Goal: Task Accomplishment & Management: Manage account settings

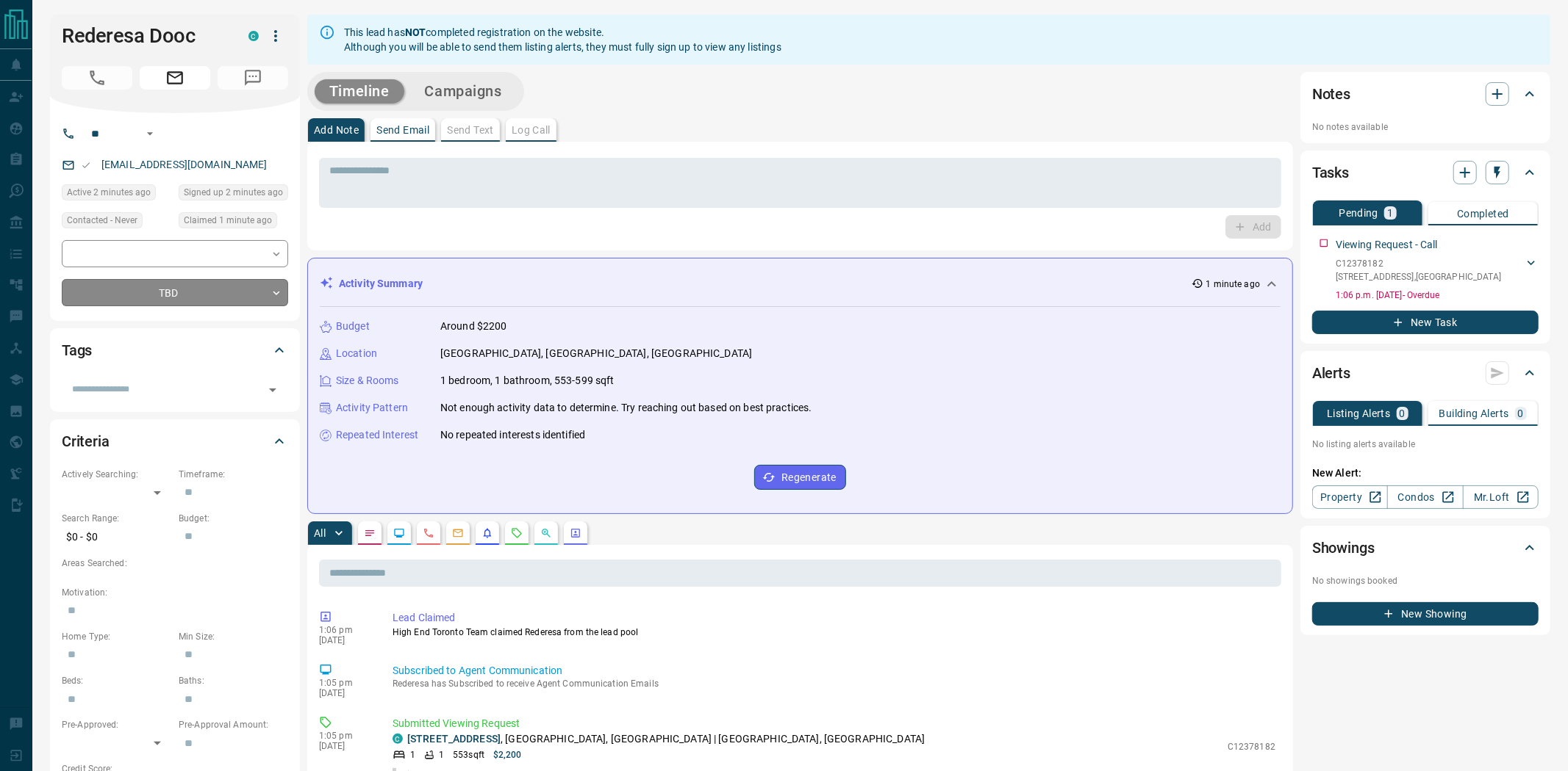
click at [194, 292] on body "Lead Transfers Claim Leads My Leads Tasks Opportunities Deals Campaigns Automat…" at bounding box center [784, 758] width 1568 height 1517
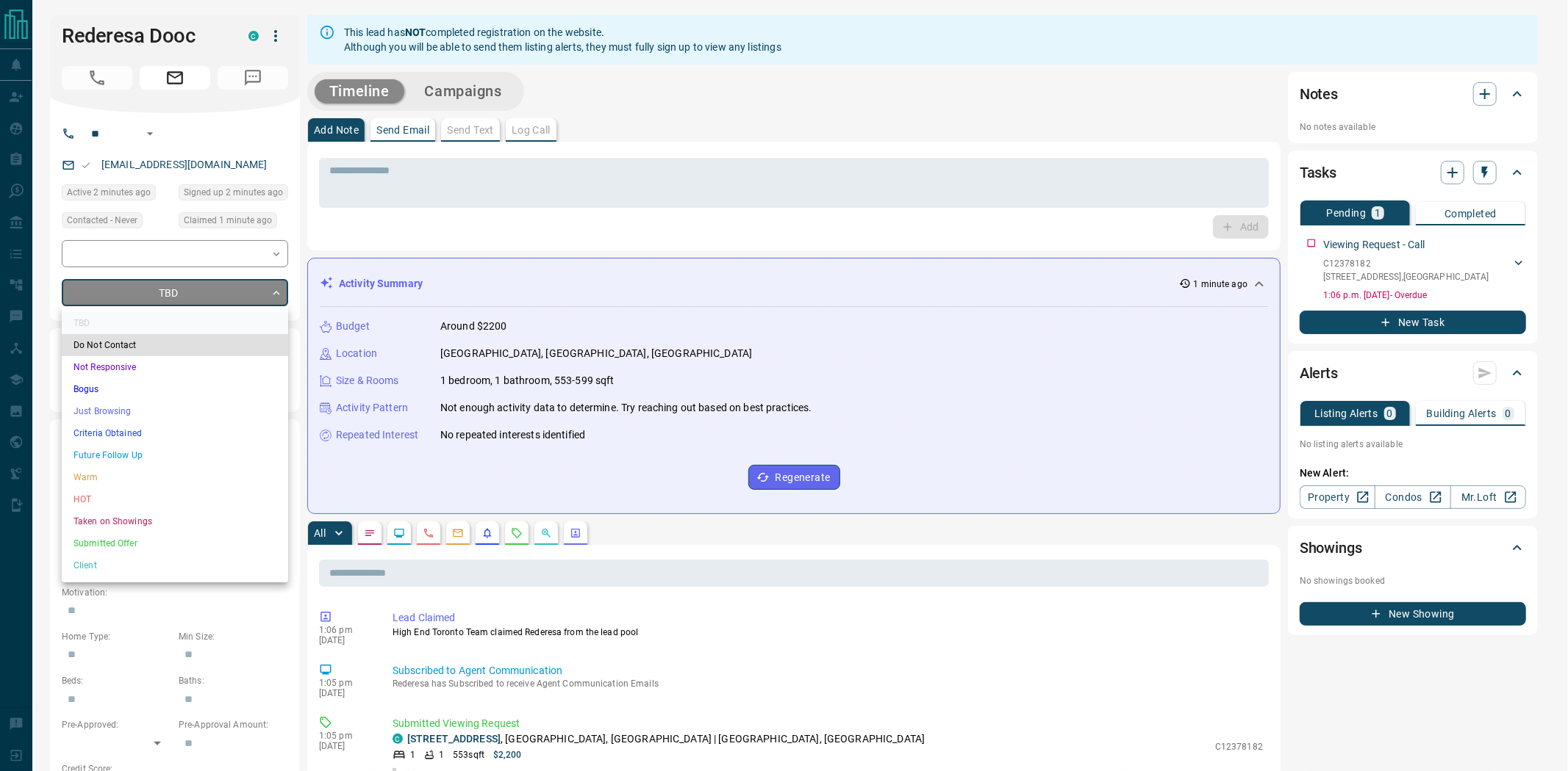
click at [152, 405] on li "Just Browsing" at bounding box center [175, 411] width 226 height 22
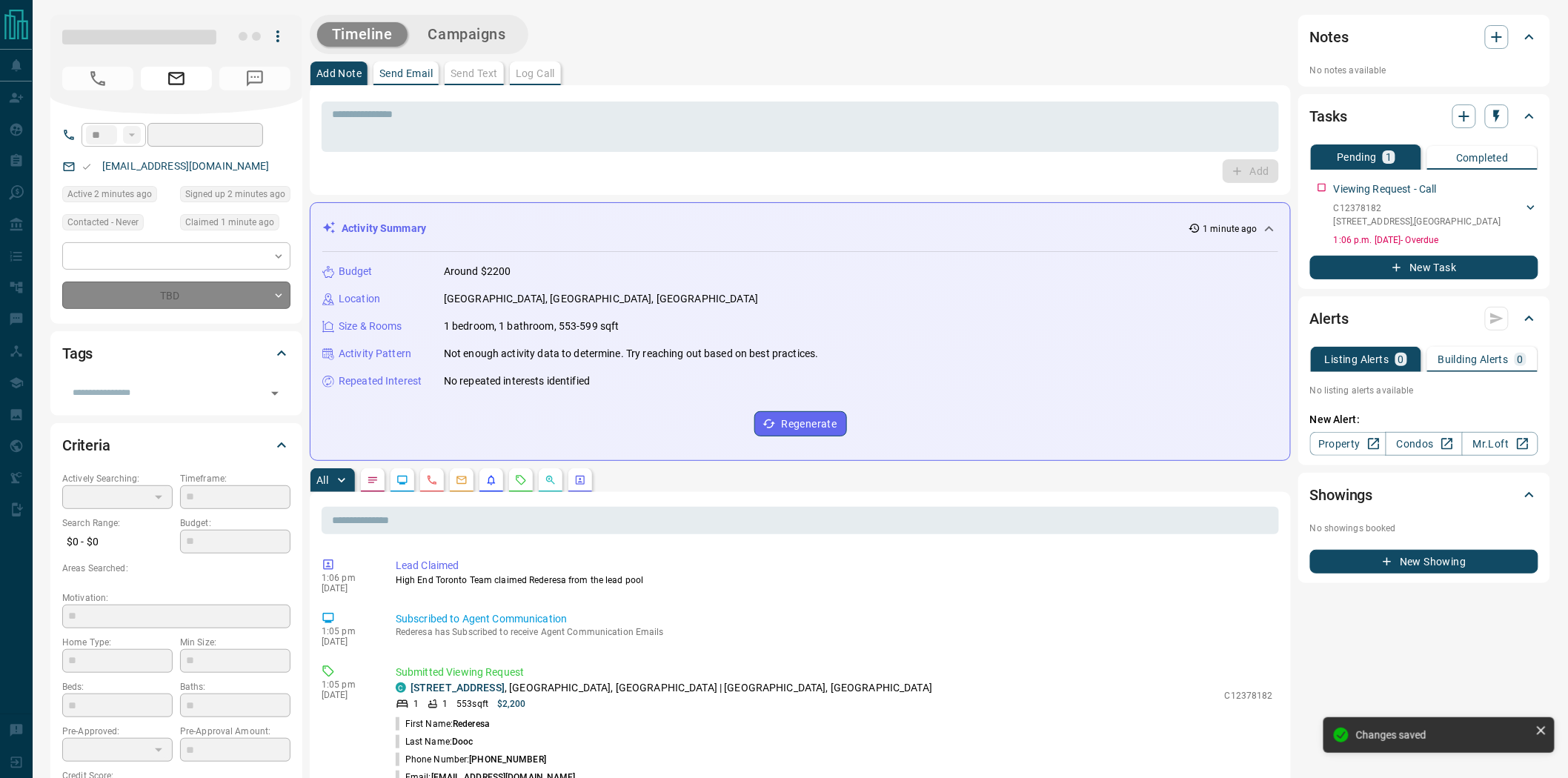
type input "*"
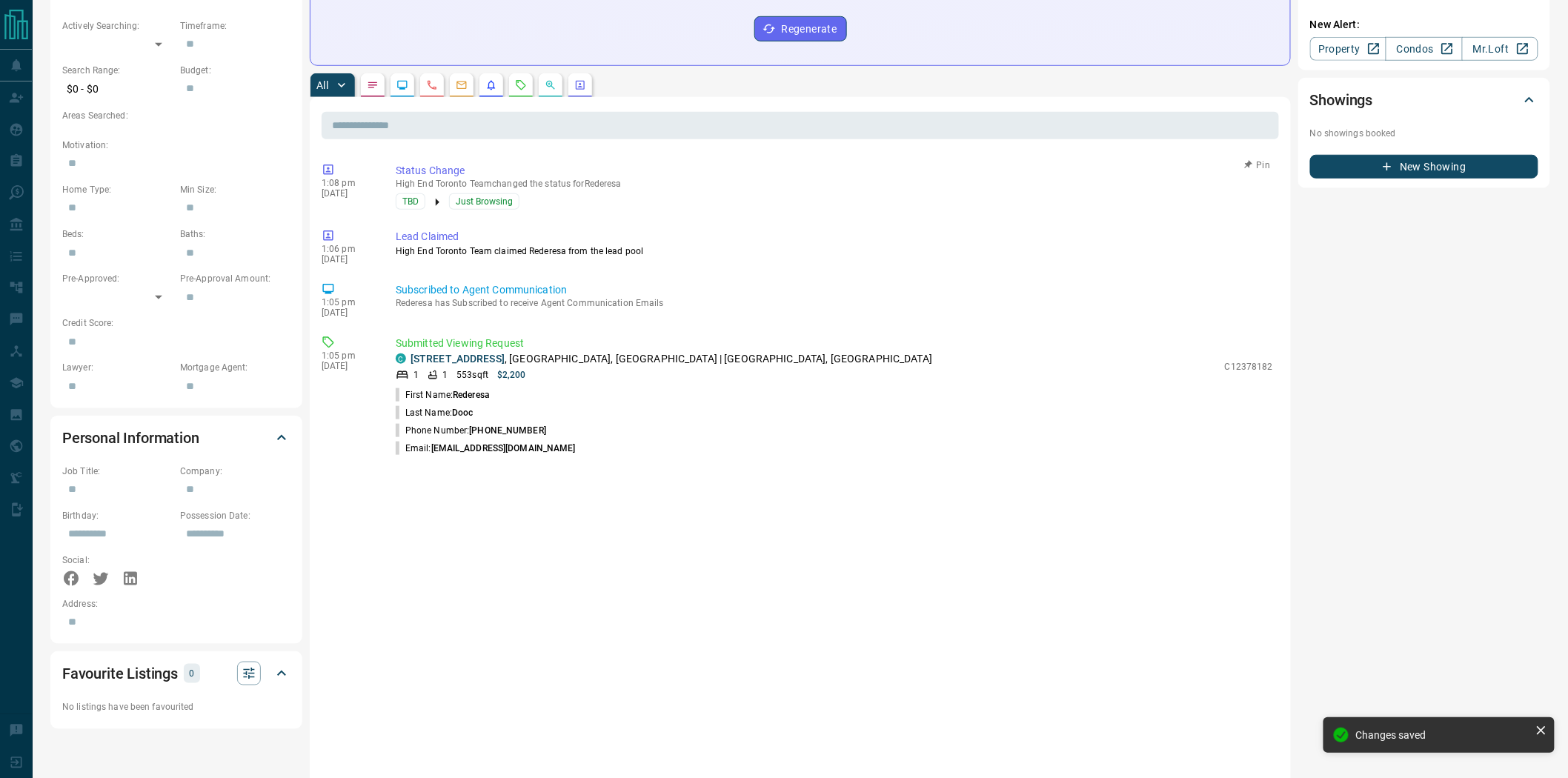
scroll to position [659, 0]
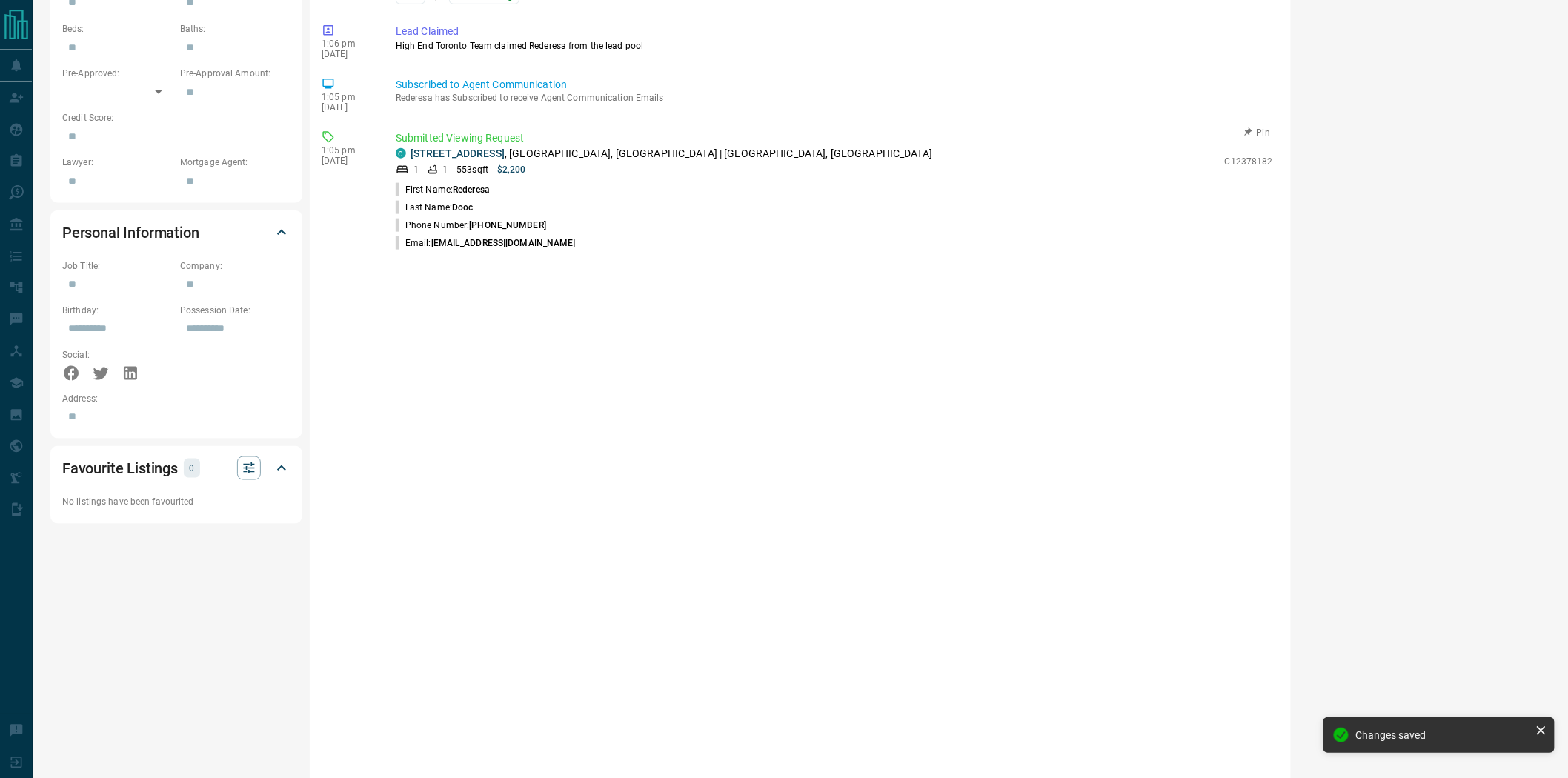
click at [484, 224] on span "[PHONE_NUMBER]" at bounding box center [508, 225] width 77 height 10
click at [484, 224] on span "[PHONE_NUMBER]" at bounding box center [508, 225] width 77 height 10
click at [486, 225] on span "[PHONE_NUMBER]" at bounding box center [508, 225] width 77 height 10
drag, startPoint x: 469, startPoint y: 224, endPoint x: 544, endPoint y: 220, distance: 75.1
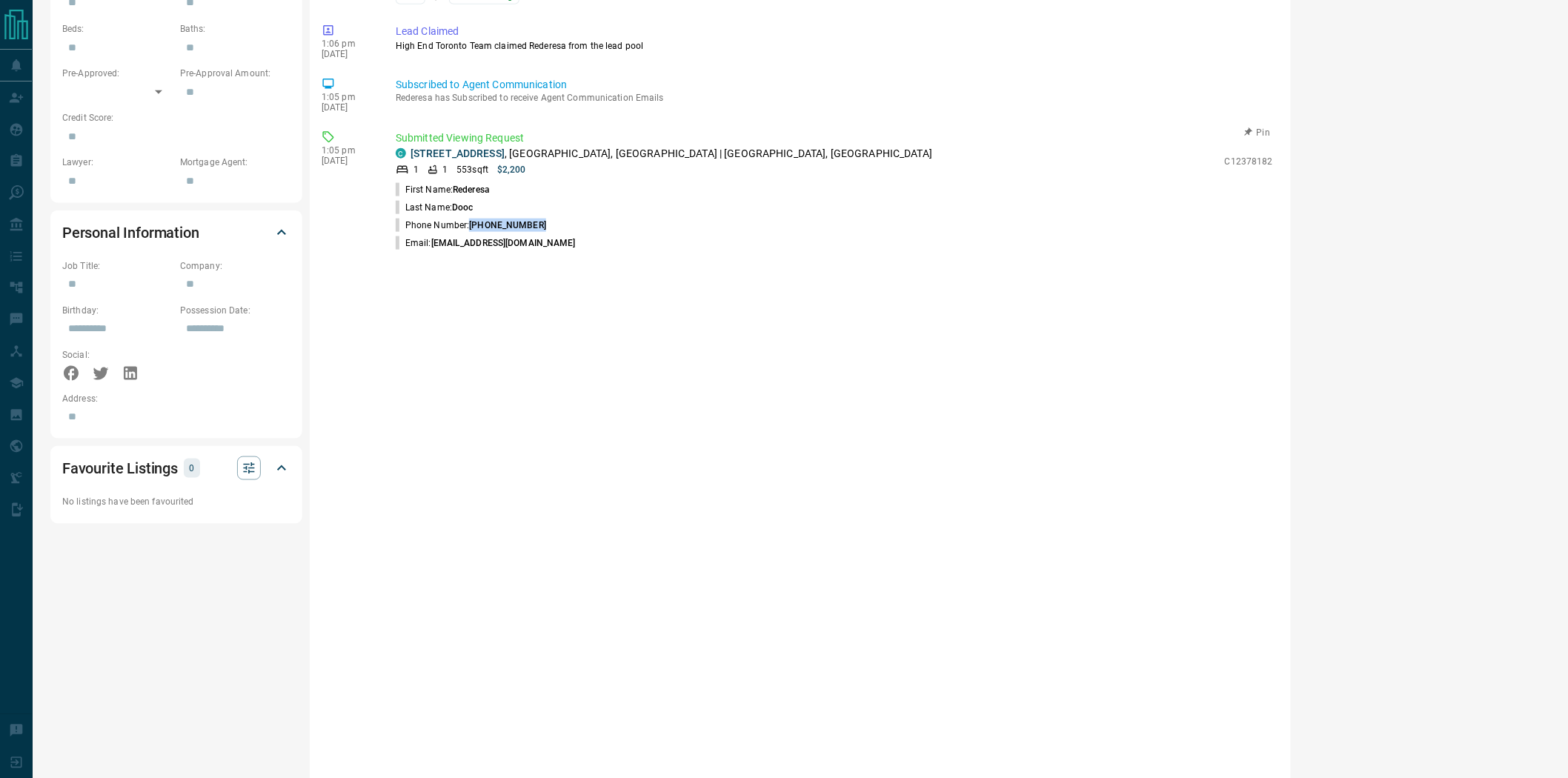
click at [544, 220] on li "Phone Number: [PHONE_NUMBER]" at bounding box center [834, 225] width 877 height 18
copy span "[PHONE_NUMBER]"
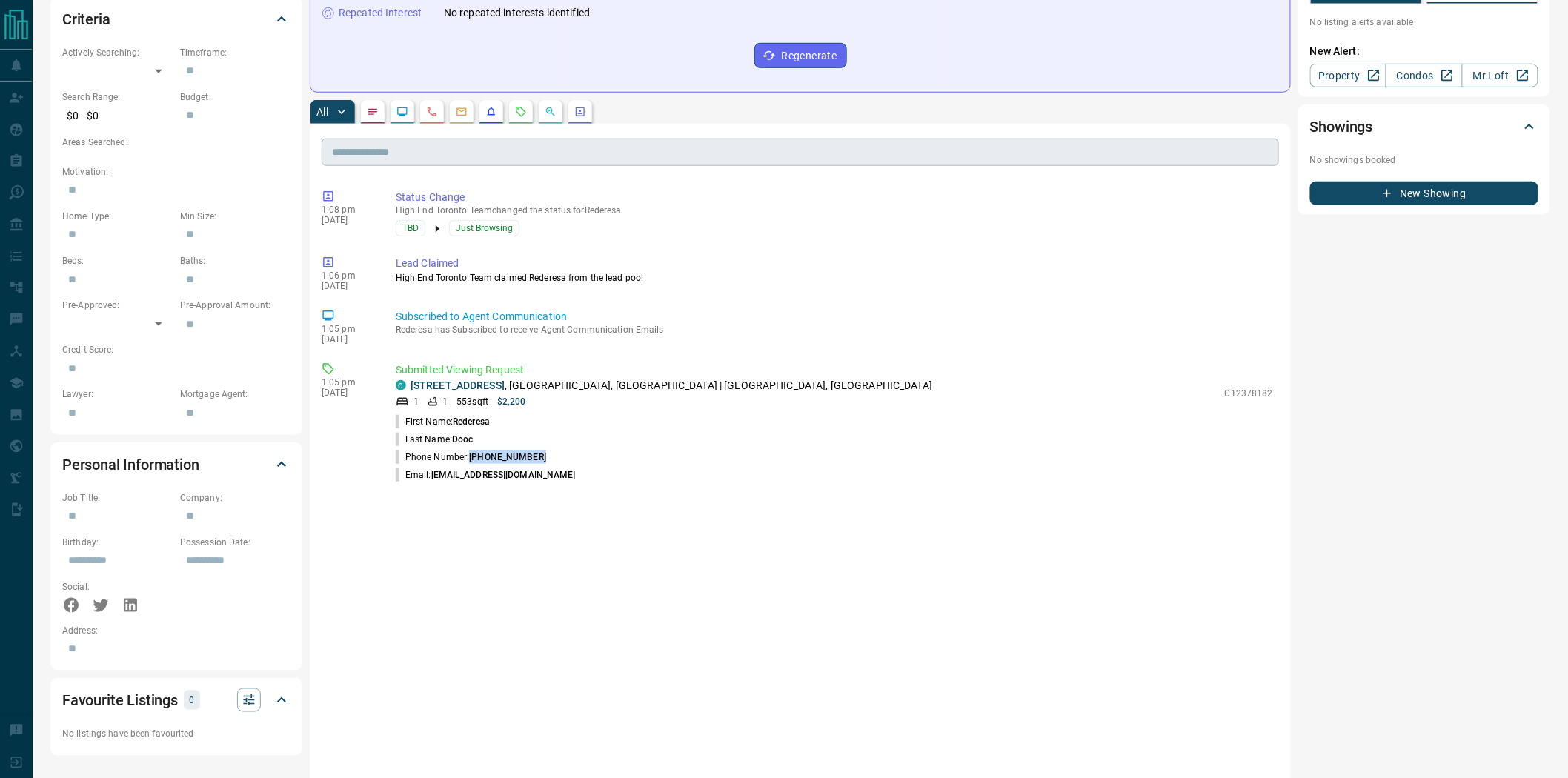
scroll to position [0, 0]
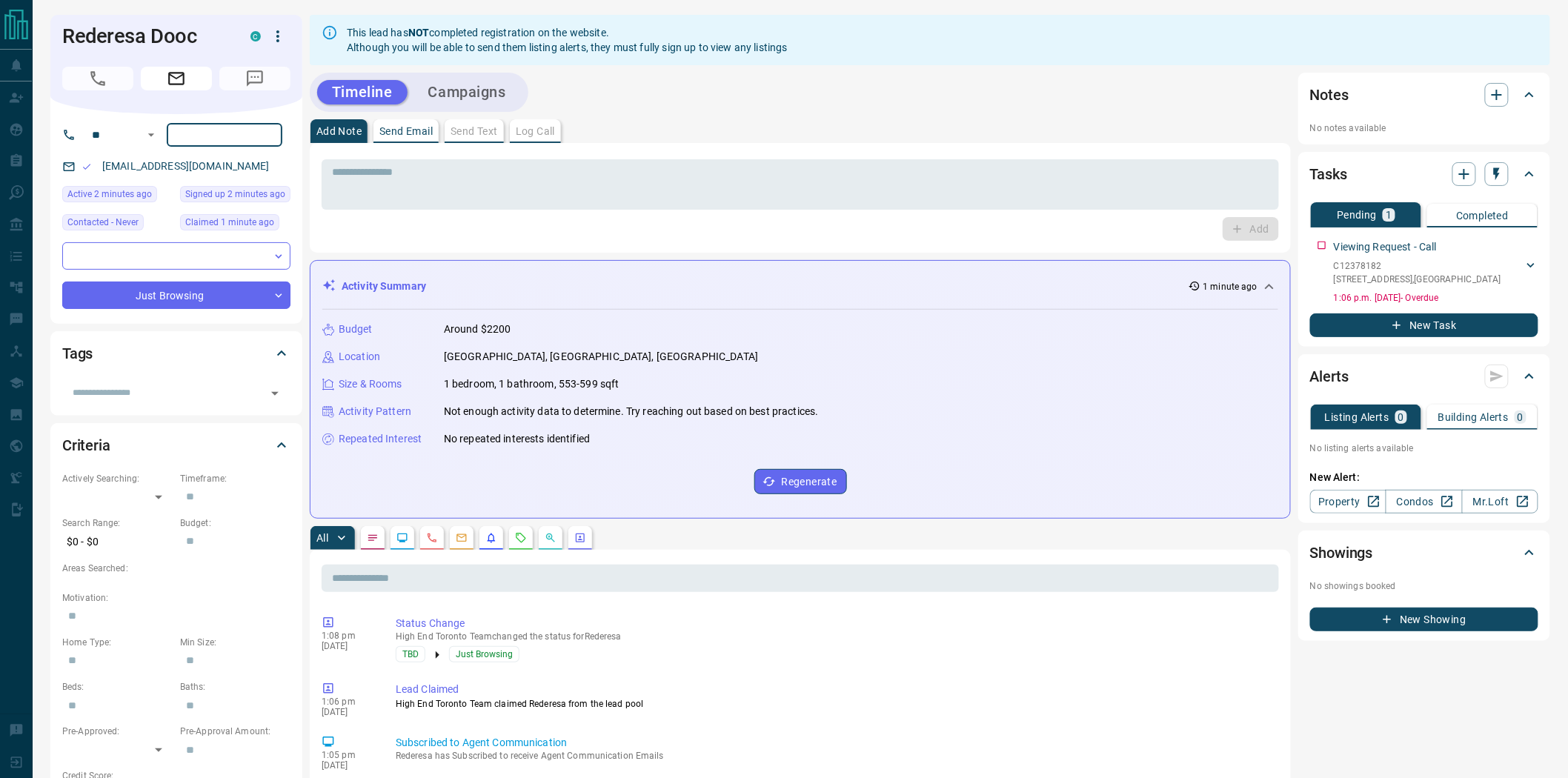
click at [184, 127] on input "tel" at bounding box center [225, 135] width 116 height 24
paste input "**********"
type input "**********"
click at [441, 210] on div "* ​ Add" at bounding box center [800, 198] width 957 height 86
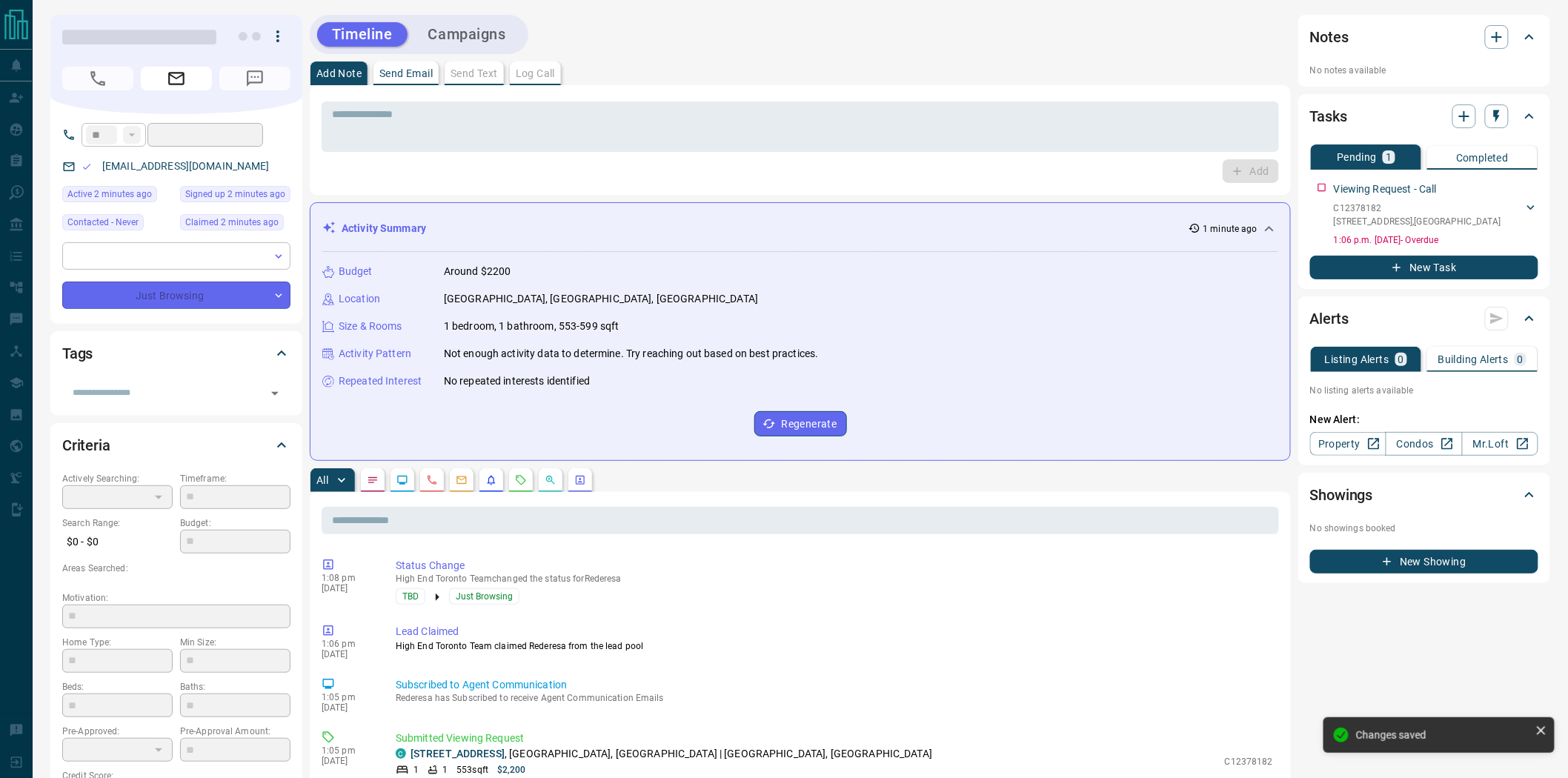
type input "**********"
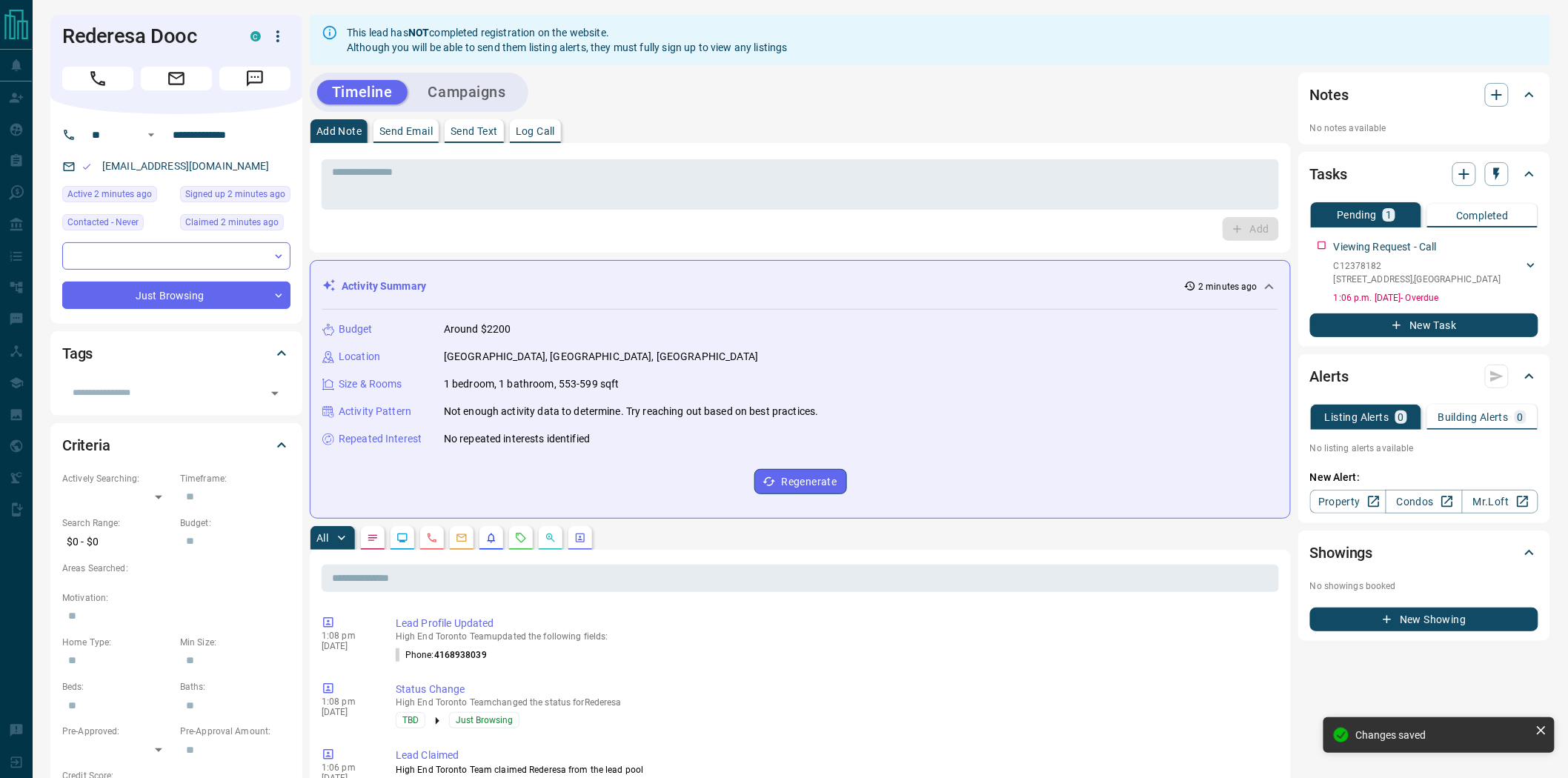
click at [1044, 109] on div "Timeline Campaigns" at bounding box center [800, 92] width 981 height 39
click at [1227, 147] on div "* ​ Add" at bounding box center [800, 198] width 981 height 109
click at [1159, 212] on div "* ​ Add" at bounding box center [800, 198] width 957 height 86
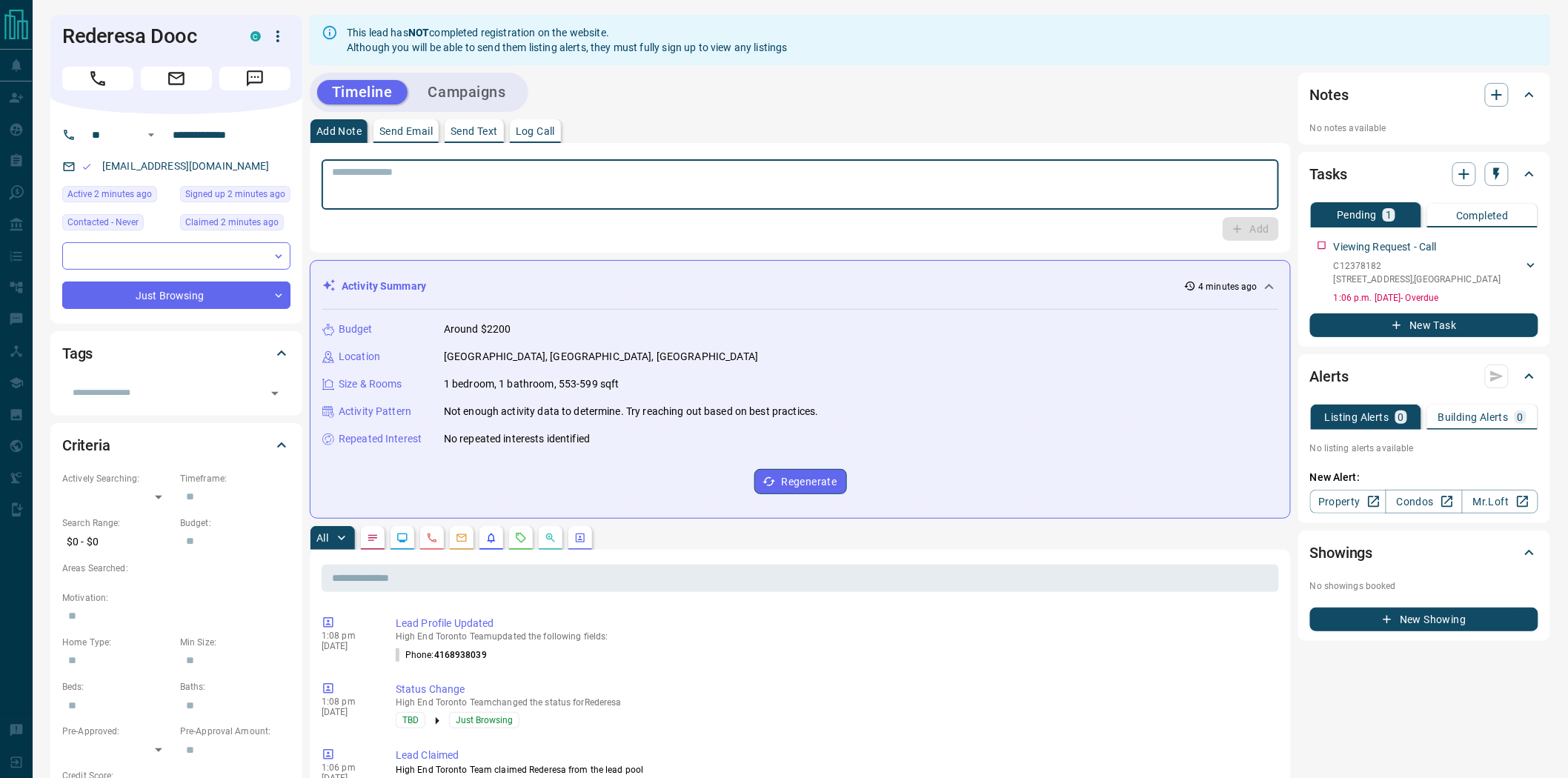
click at [1134, 201] on textarea at bounding box center [800, 185] width 936 height 38
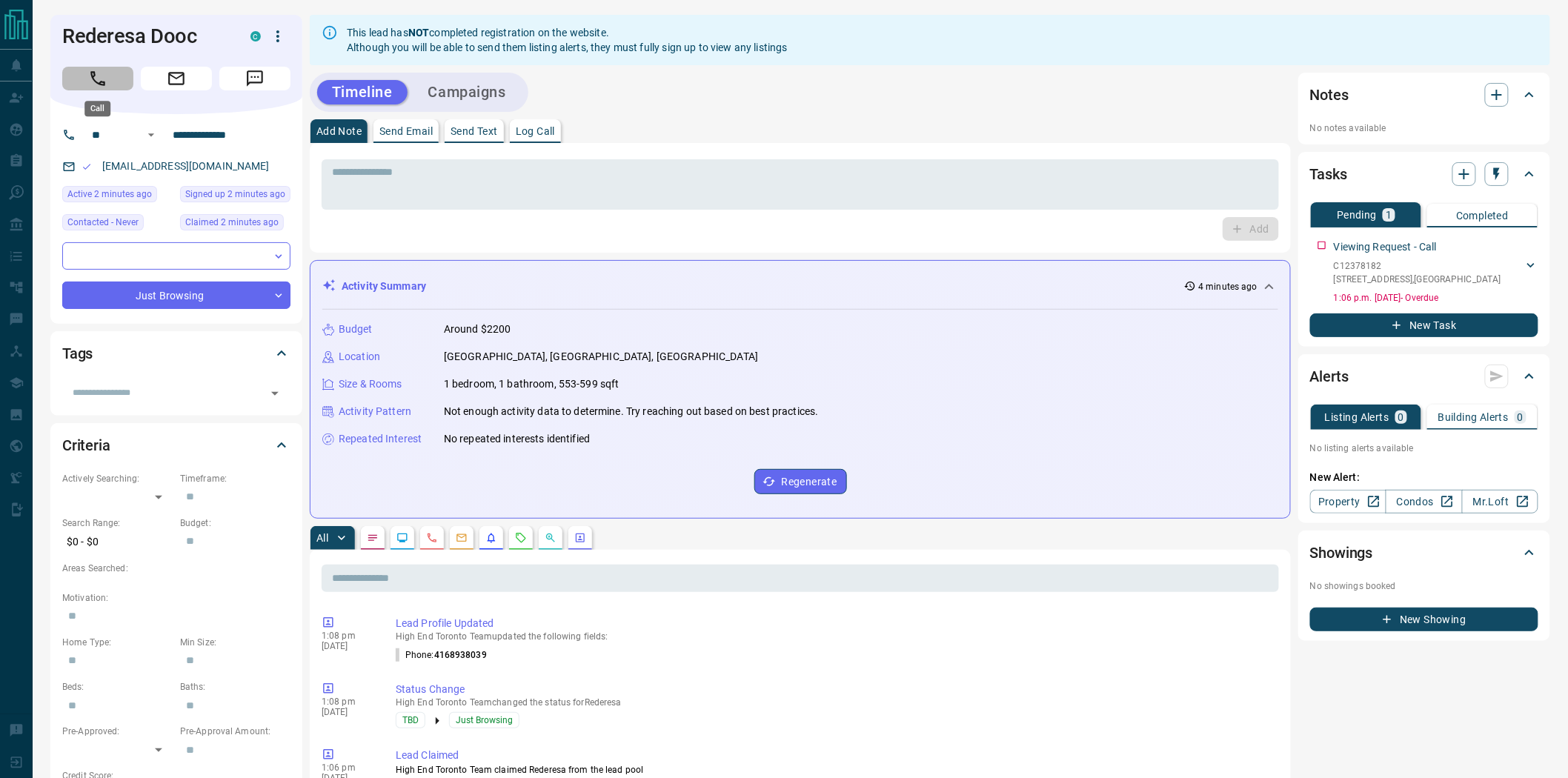
click at [108, 72] on button "Call" at bounding box center [98, 79] width 71 height 24
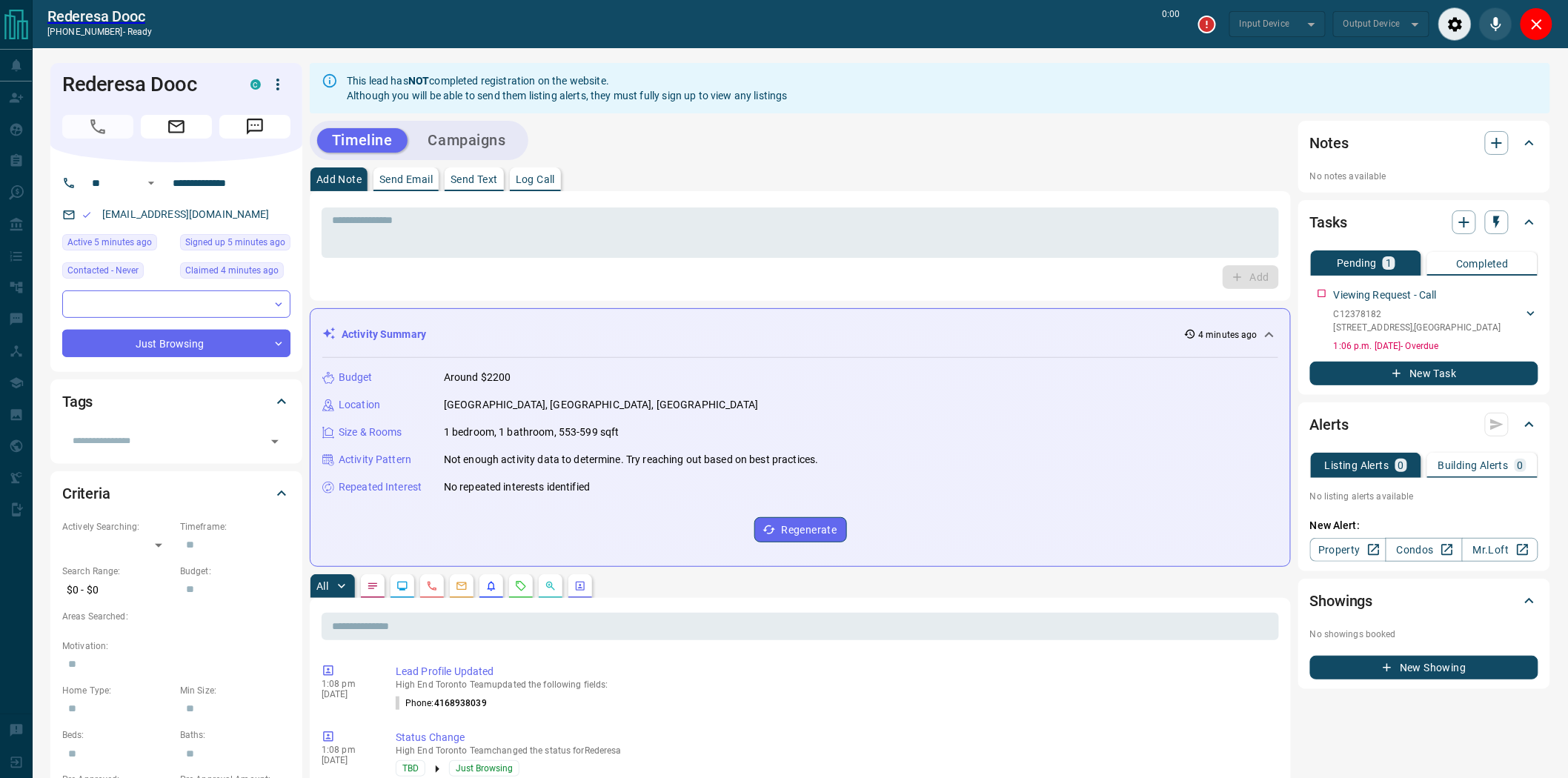
type input "*******"
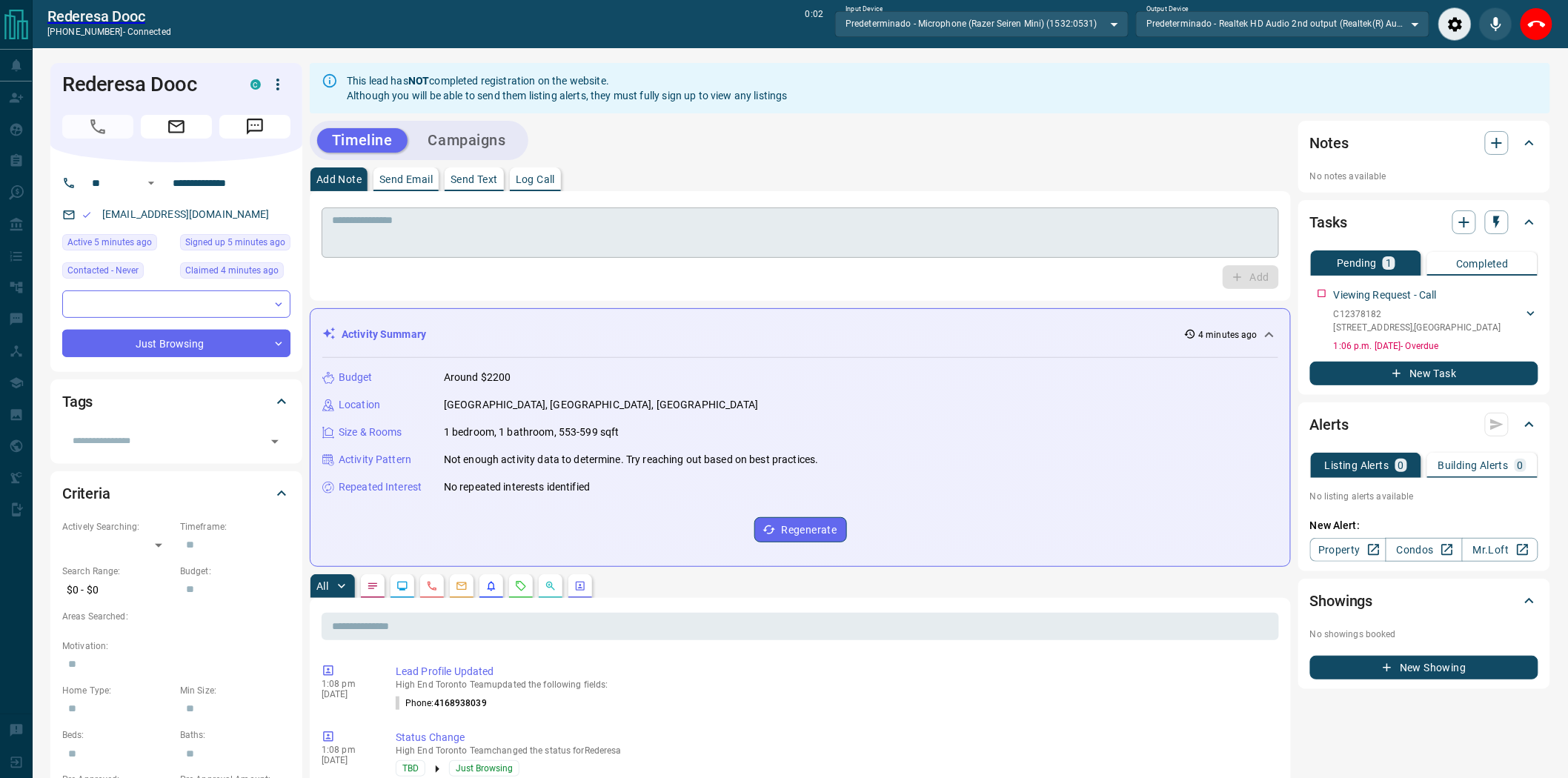
click at [987, 226] on textarea at bounding box center [800, 233] width 936 height 38
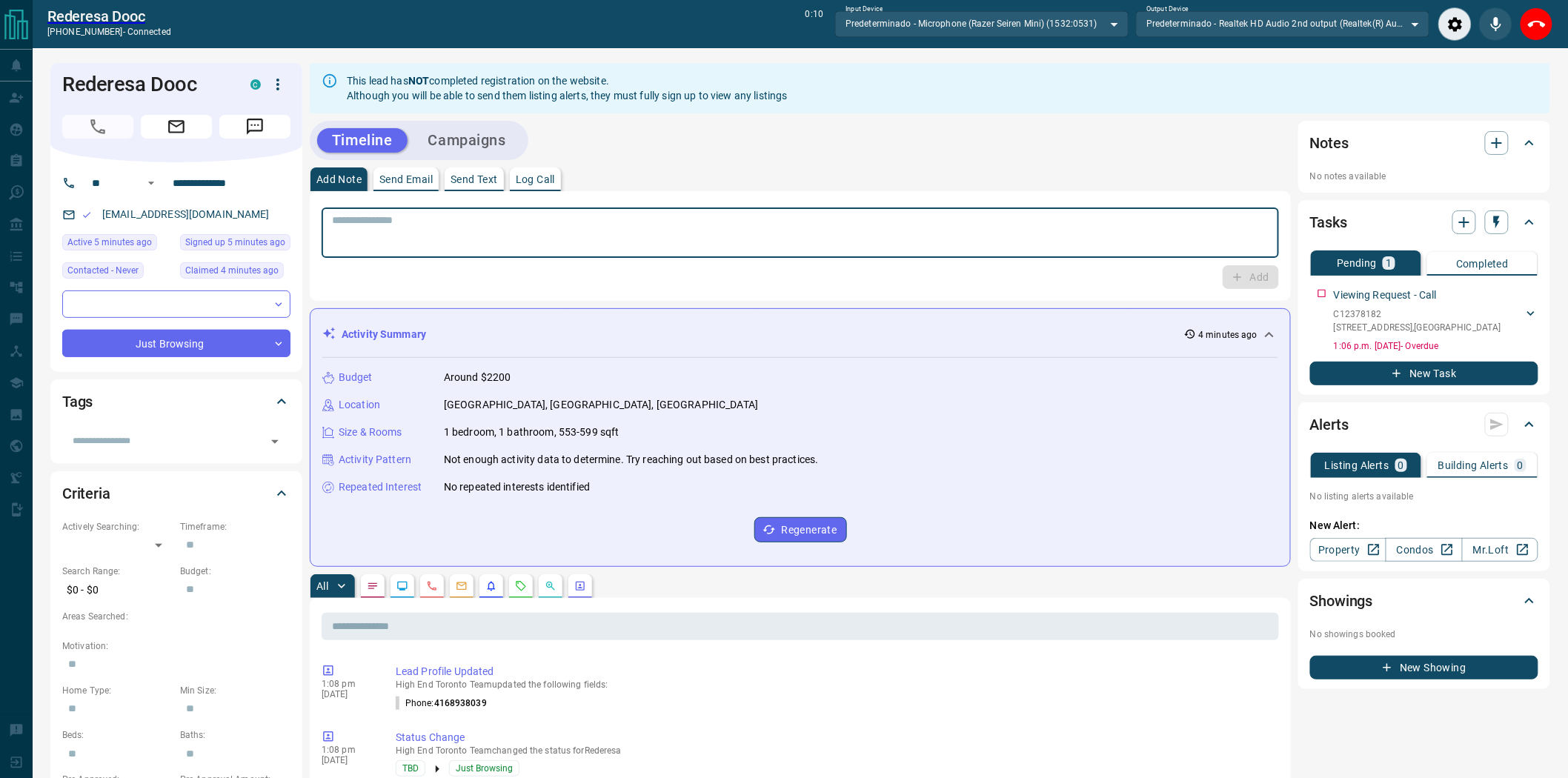
click at [468, 216] on textarea at bounding box center [800, 233] width 936 height 38
click at [1546, 17] on button "End Call" at bounding box center [1536, 24] width 33 height 33
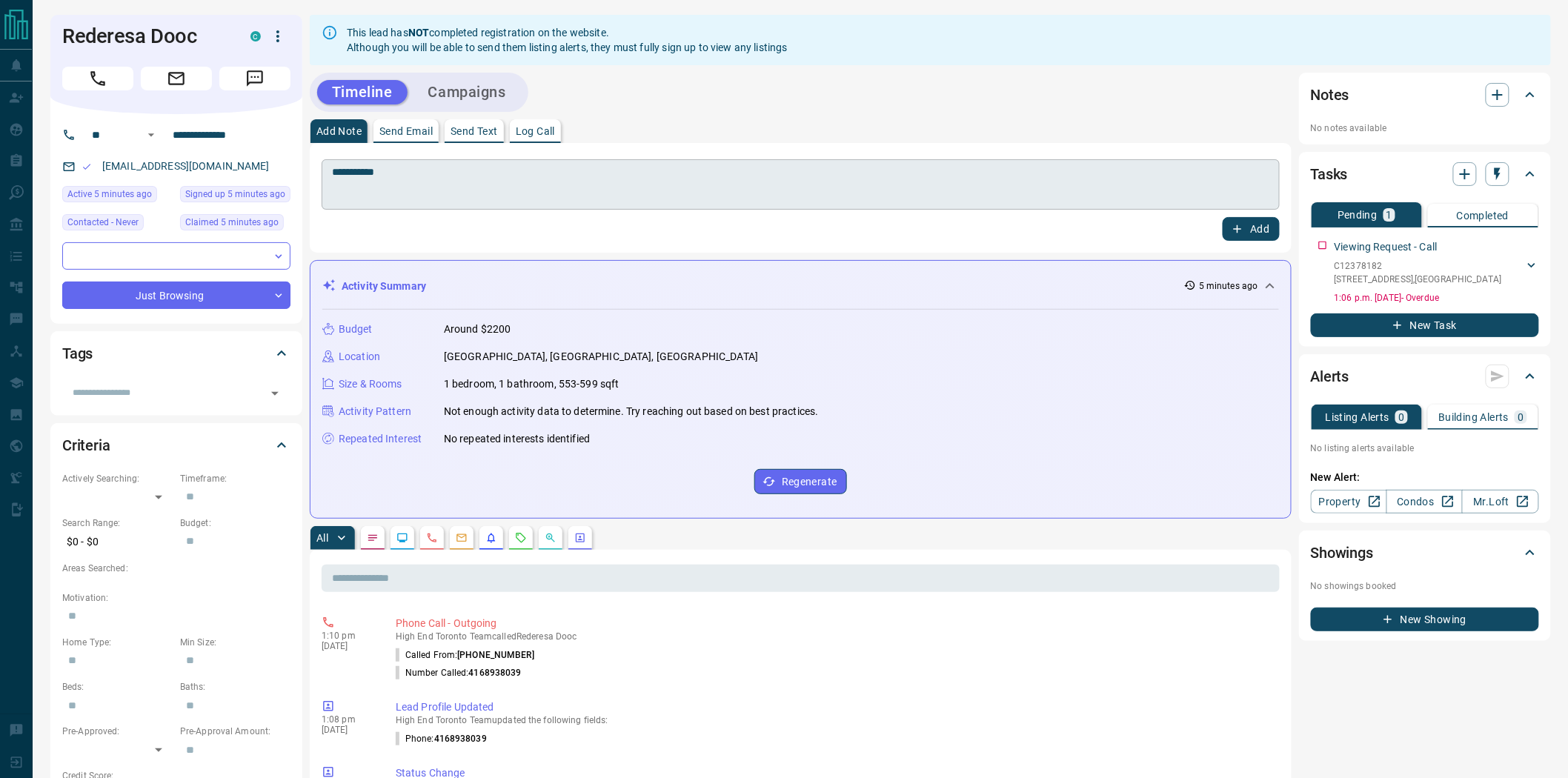
click at [441, 181] on textarea "**********" at bounding box center [800, 185] width 937 height 38
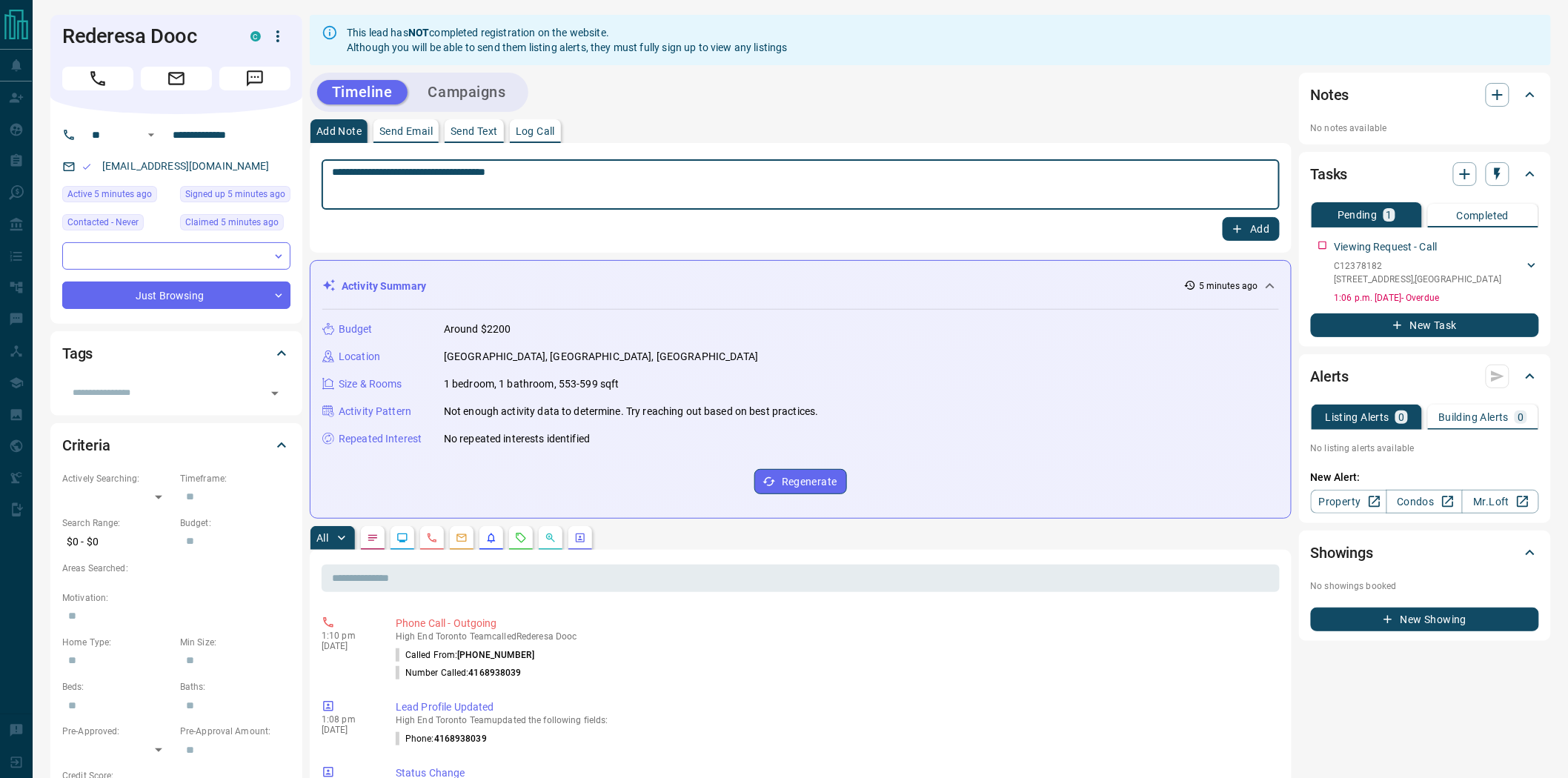
drag, startPoint x: 531, startPoint y: 174, endPoint x: 501, endPoint y: 173, distance: 30.0
click at [501, 173] on textarea "**********" at bounding box center [800, 185] width 937 height 38
type textarea "**********"
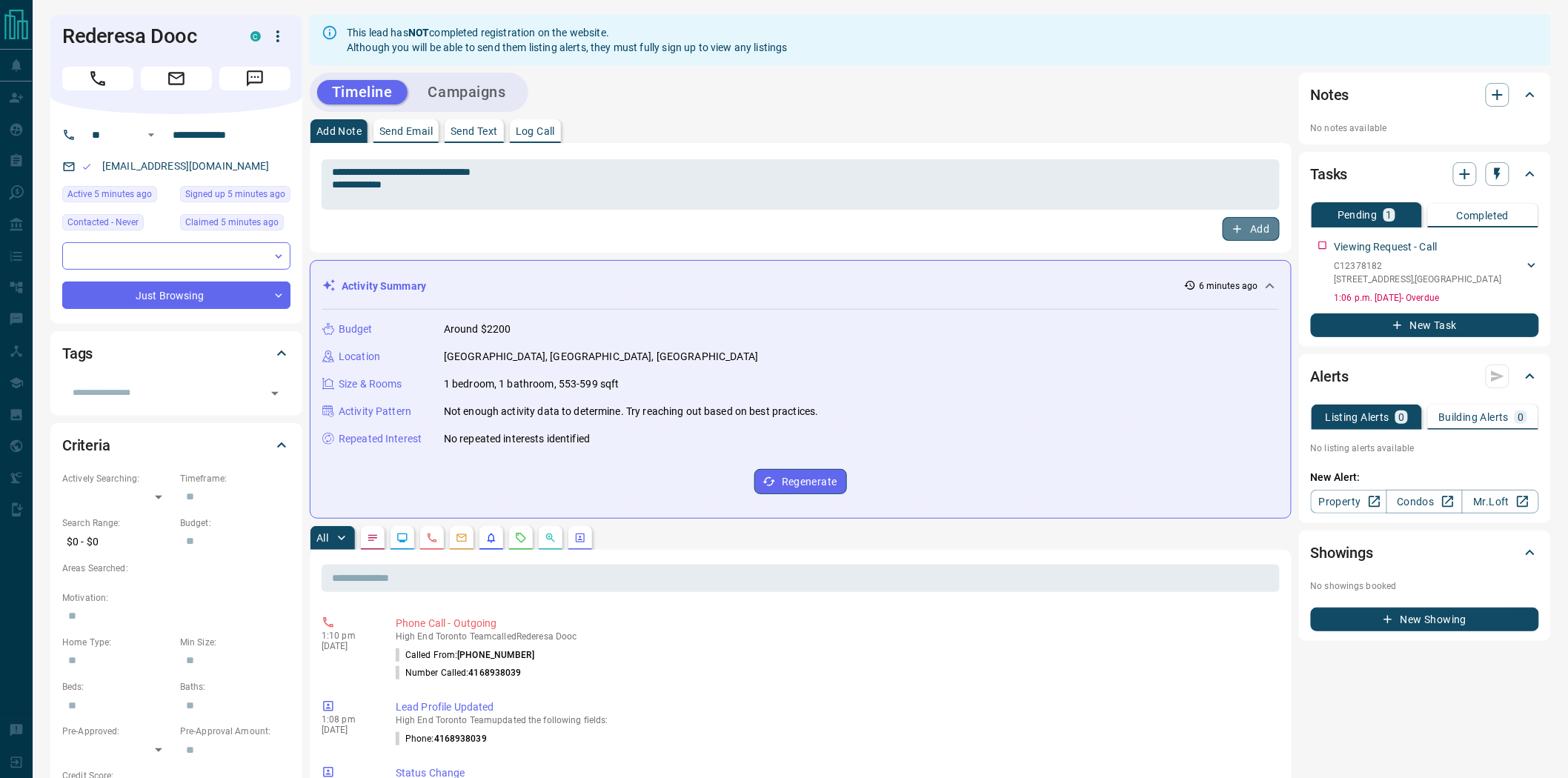
click at [1265, 226] on button "Add" at bounding box center [1251, 229] width 56 height 24
click at [187, 35] on h1 "Rederesa Dooc" at bounding box center [146, 36] width 166 height 24
copy div "Rederesa Dooc C"
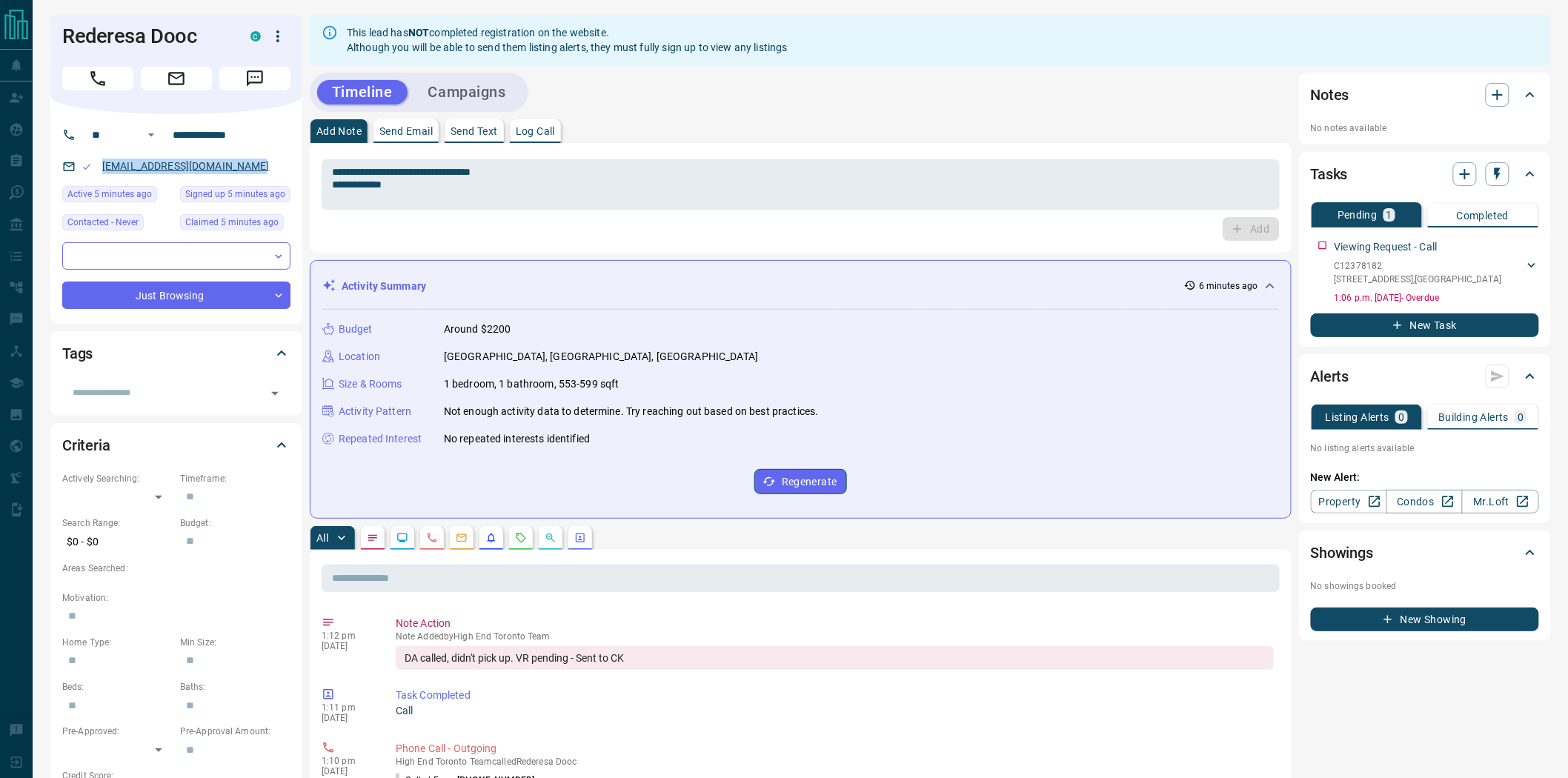
drag, startPoint x: 256, startPoint y: 166, endPoint x: 102, endPoint y: 166, distance: 154.0
click at [102, 166] on div "[EMAIL_ADDRESS][DOMAIN_NAME]" at bounding box center [176, 166] width 228 height 25
copy link "[EMAIL_ADDRESS][DOMAIN_NAME]"
click at [276, 30] on icon "button" at bounding box center [277, 36] width 18 height 18
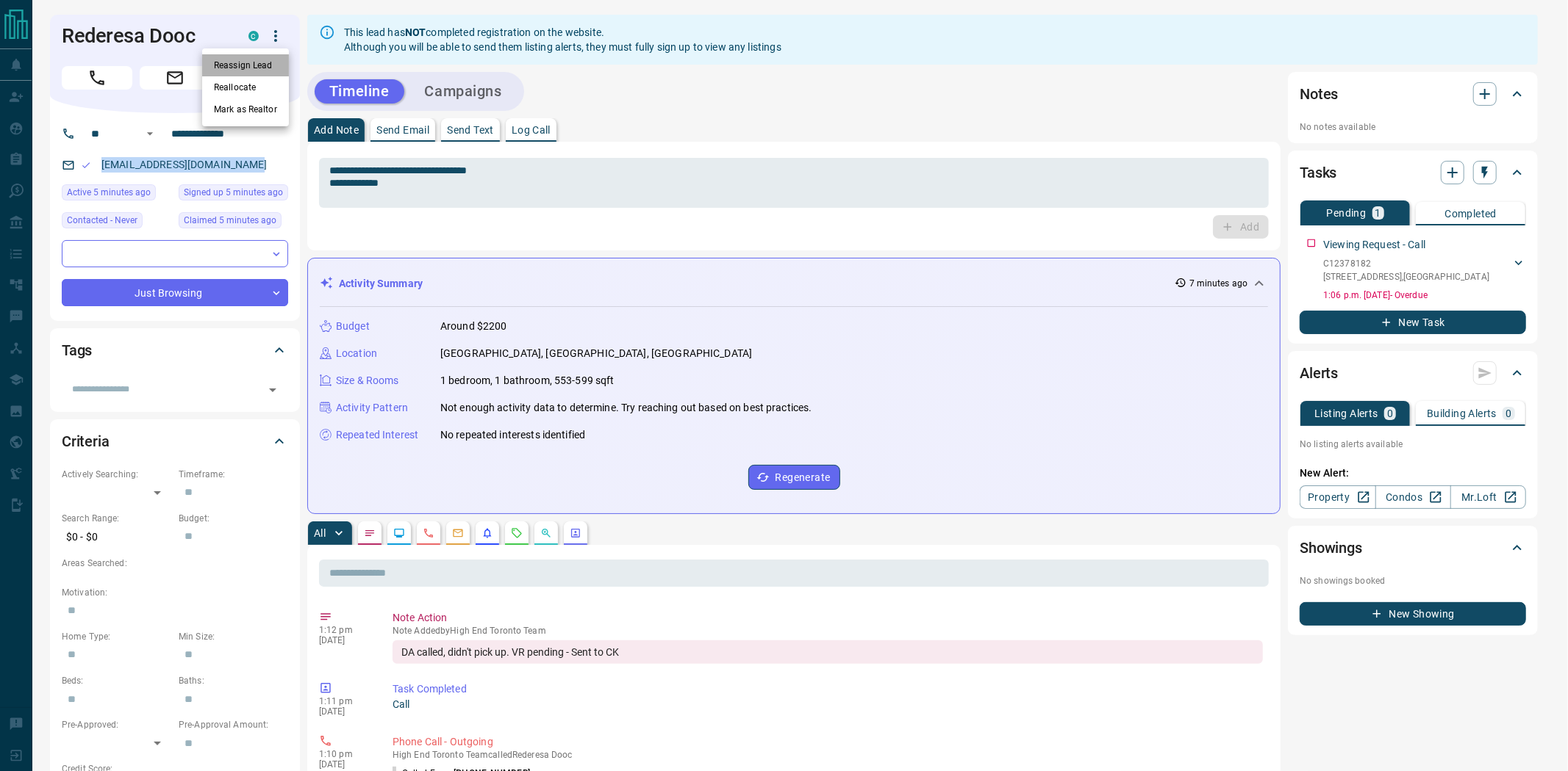
click at [259, 69] on li "Reassign Lead" at bounding box center [246, 65] width 87 height 22
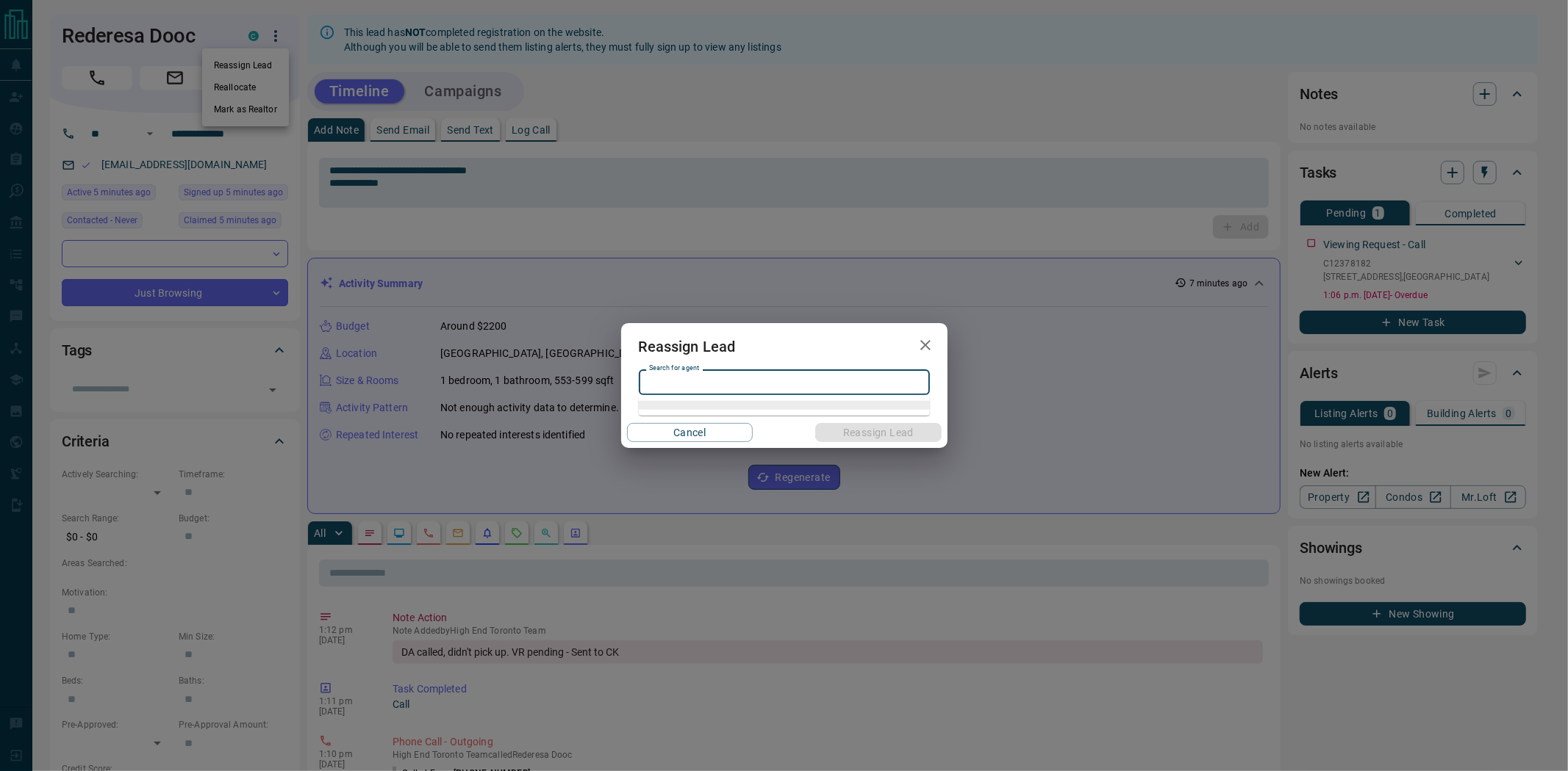
click at [716, 382] on input "Search for agent" at bounding box center [783, 382] width 280 height 16
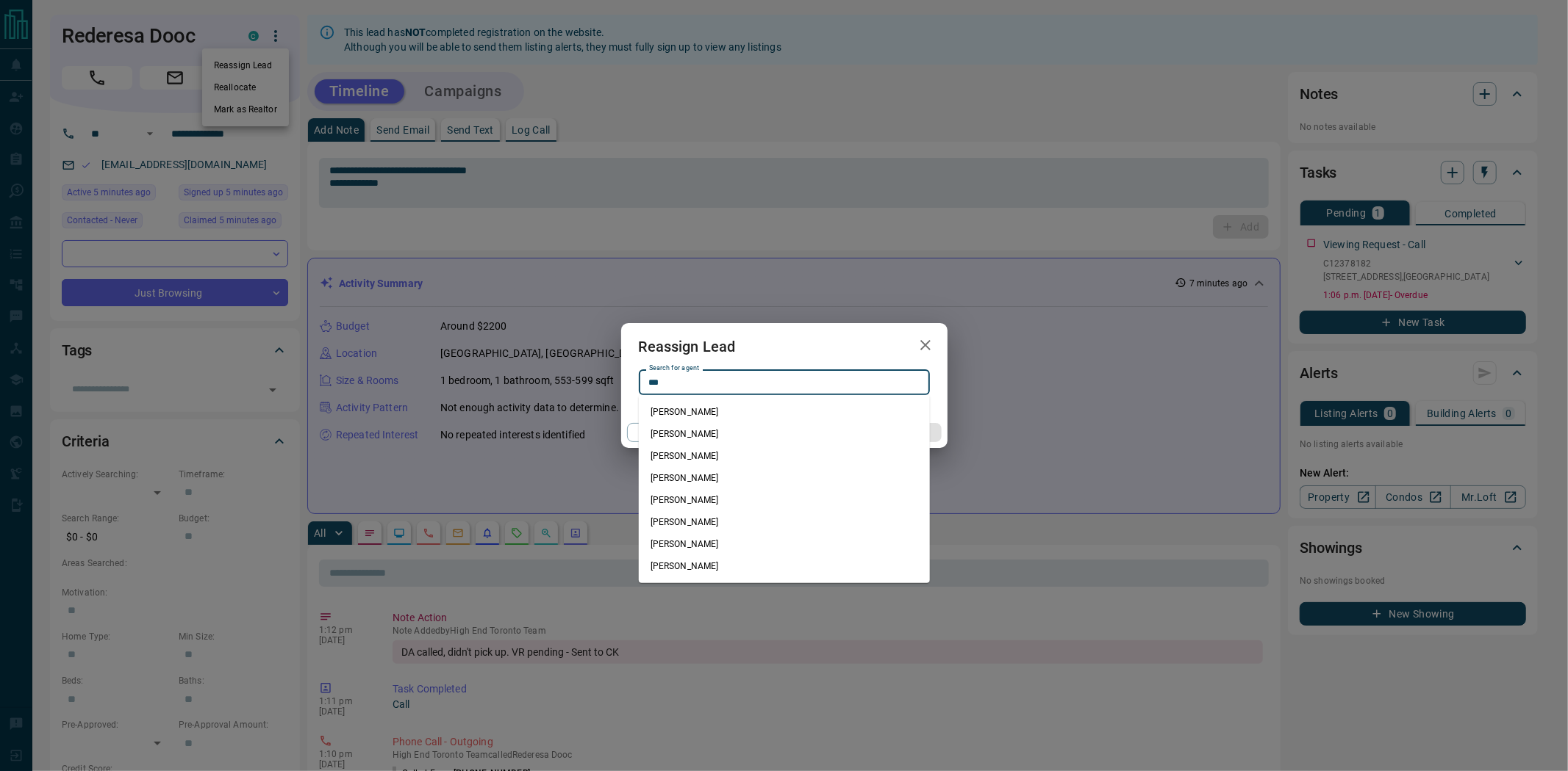
click at [733, 434] on li "[PERSON_NAME]" at bounding box center [784, 434] width 291 height 22
type input "**********"
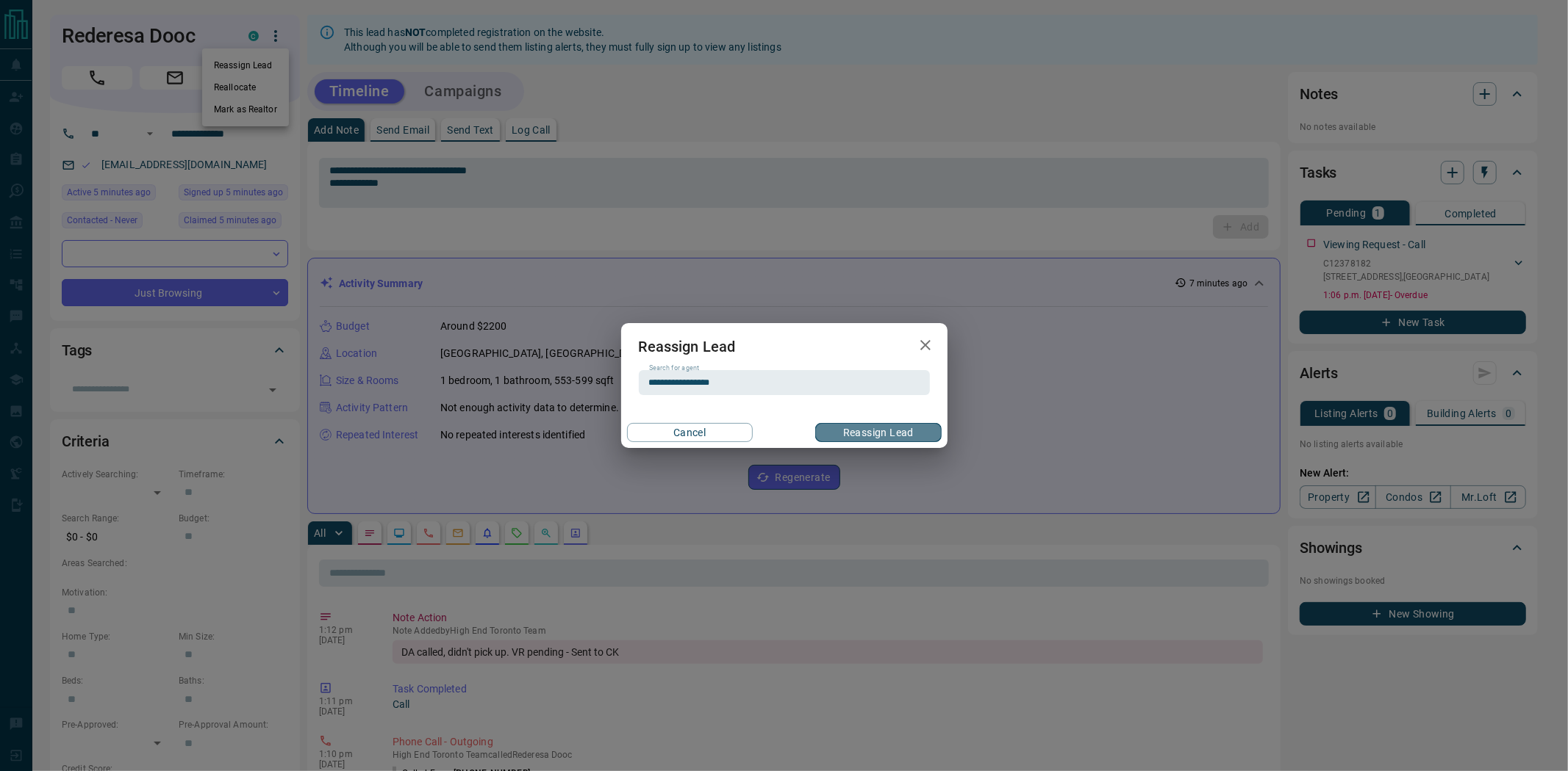
click at [858, 431] on button "Reassign Lead" at bounding box center [878, 432] width 126 height 19
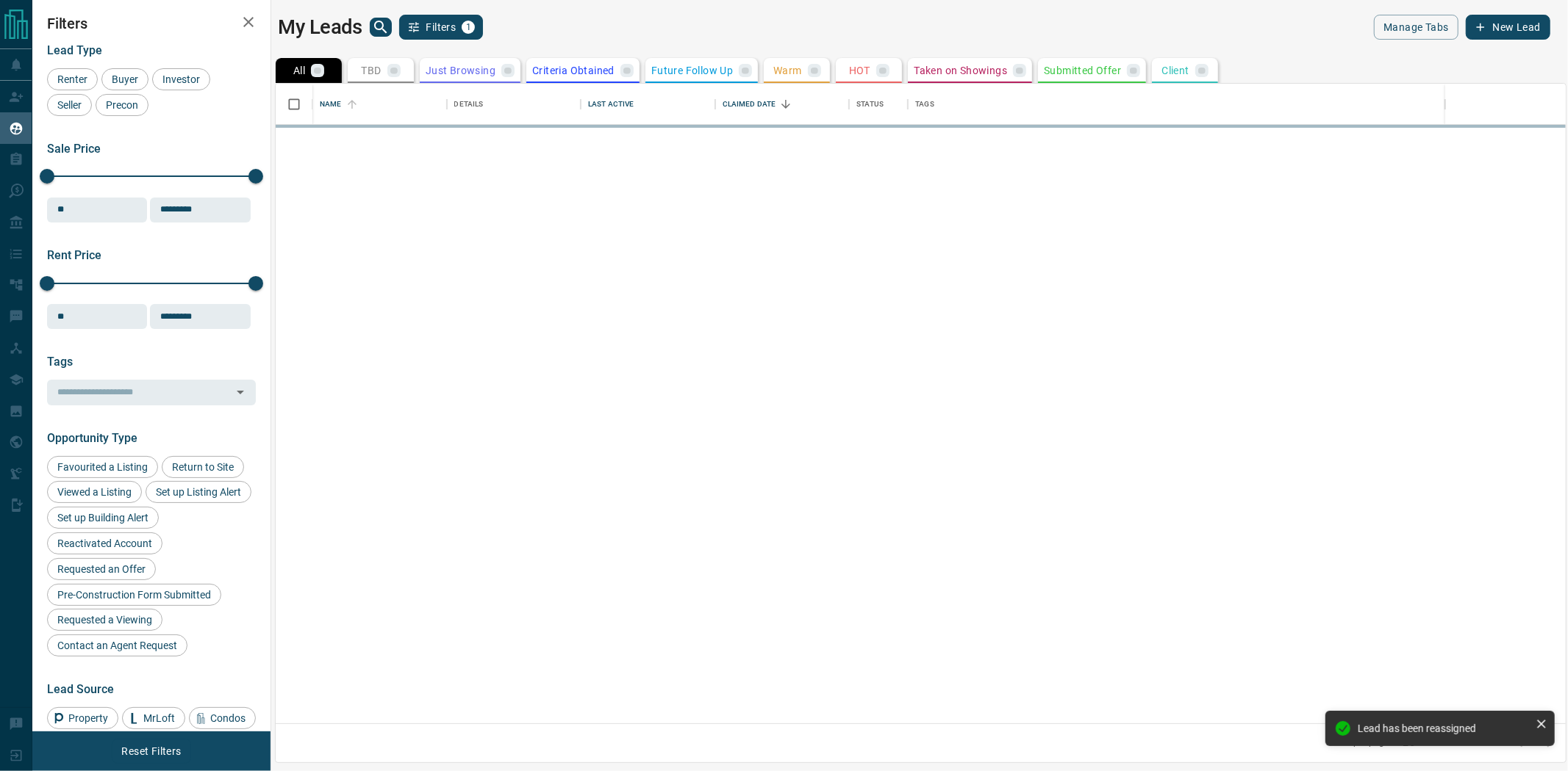
scroll to position [627, 1277]
